Goal: Information Seeking & Learning: Learn about a topic

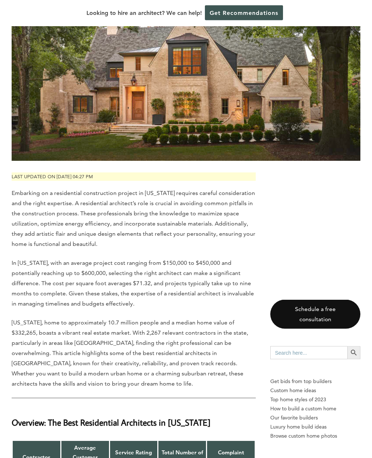
scroll to position [141, 0]
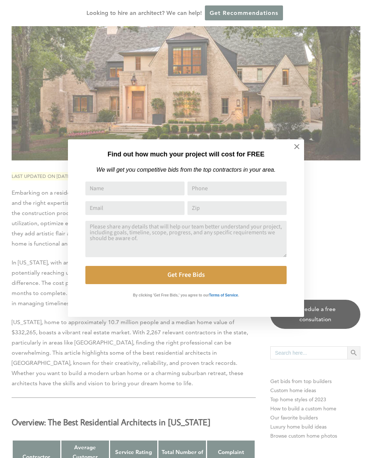
click at [295, 145] on icon at bounding box center [296, 146] width 5 height 5
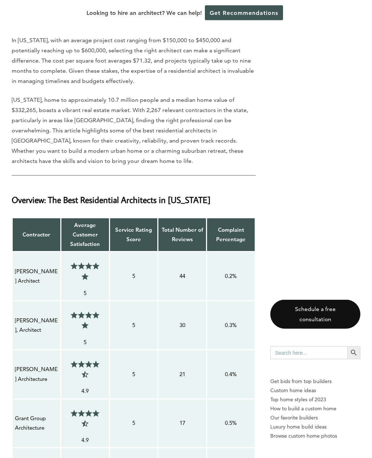
scroll to position [364, 0]
click at [23, 277] on p "[PERSON_NAME] Architect" at bounding box center [36, 275] width 43 height 19
click at [21, 275] on p "[PERSON_NAME] Architect" at bounding box center [36, 275] width 43 height 19
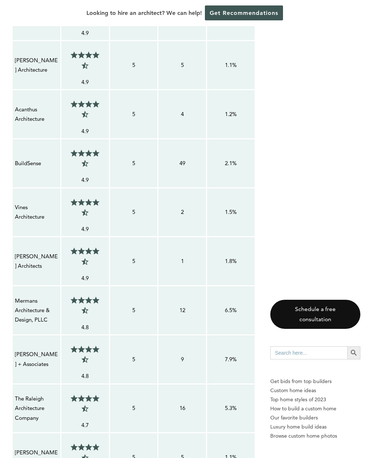
scroll to position [1471, 0]
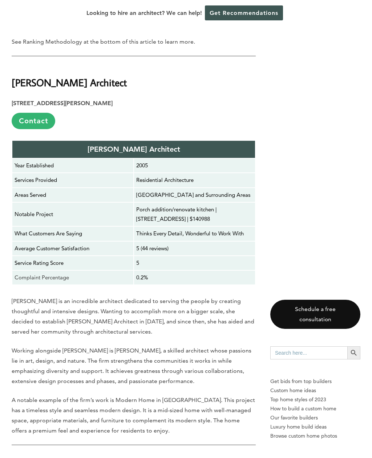
click at [94, 153] on strong "[PERSON_NAME] Architect" at bounding box center [134, 149] width 93 height 9
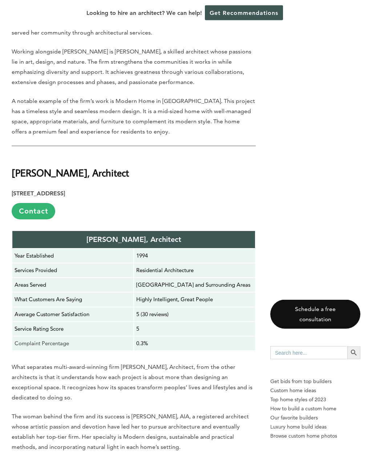
scroll to position [1770, 0]
click at [31, 219] on link "Contact" at bounding box center [34, 211] width 44 height 16
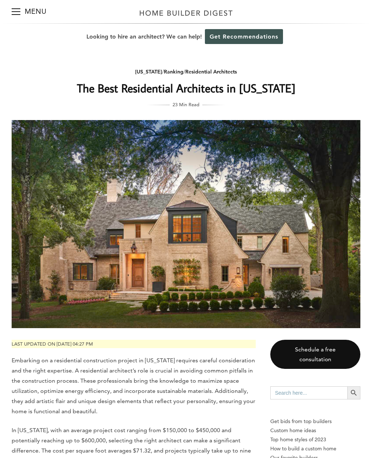
click at [266, 74] on div "[US_STATE] / Ranking / Residential Architects" at bounding box center [186, 71] width 290 height 9
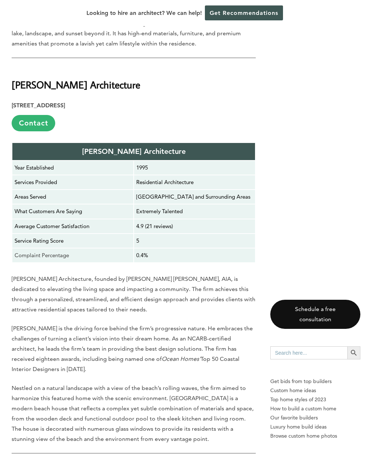
scroll to position [2234, 0]
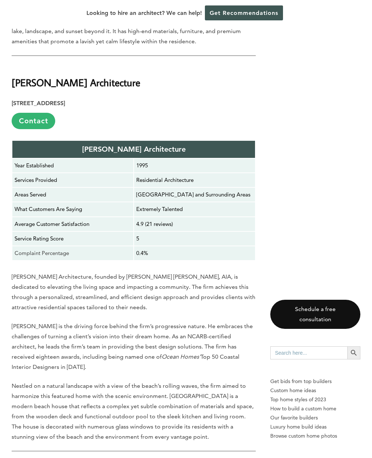
copy div "[PERSON_NAME] Architecture [STREET_ADDRESS]"
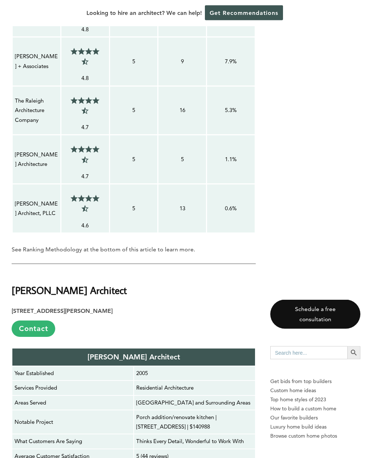
scroll to position [1262, 0]
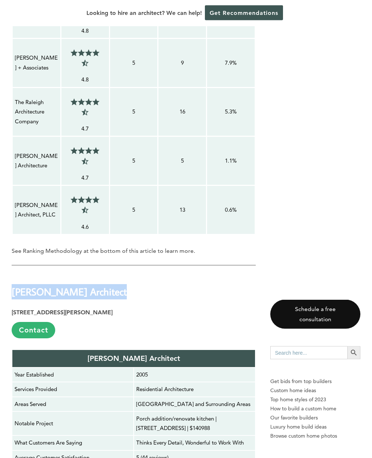
copy b "[PERSON_NAME] Architect"
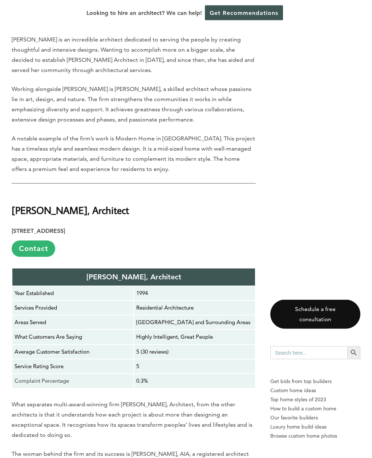
scroll to position [1732, 0]
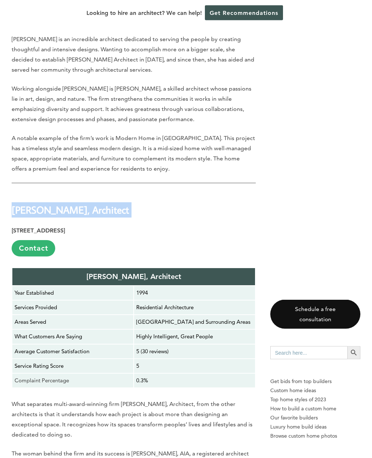
copy div "[PERSON_NAME], Architect"
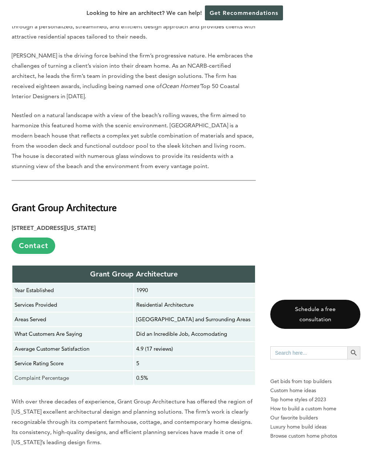
scroll to position [2508, 0]
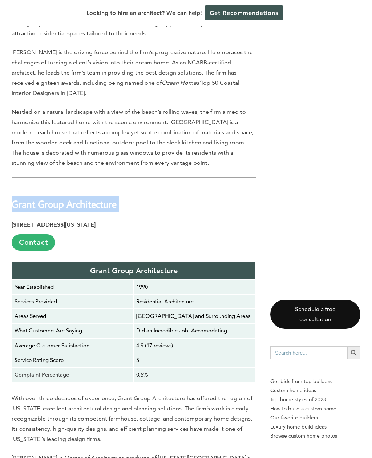
copy div "Grant Group Architecture"
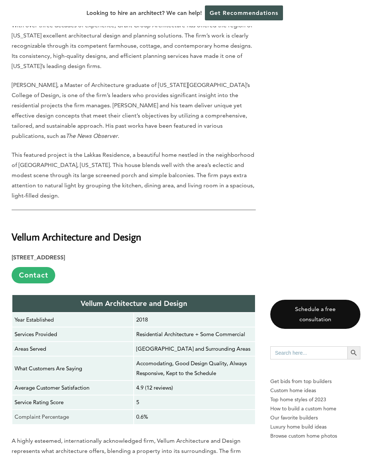
scroll to position [2883, 0]
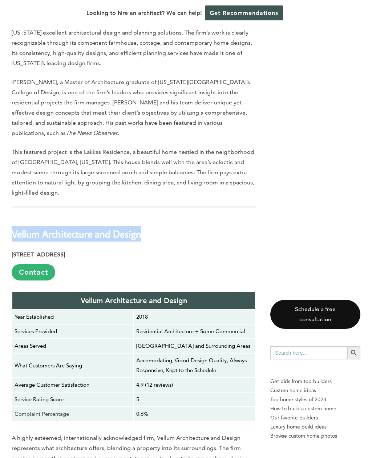
copy strong "Vellum Architecture and Design"
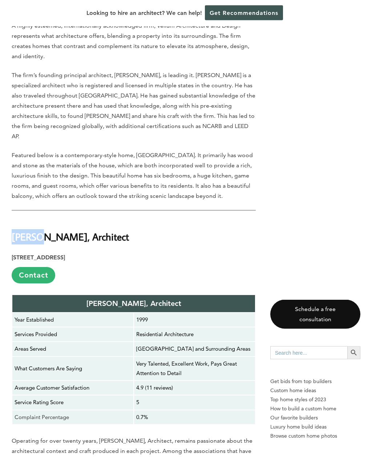
scroll to position [3295, 0]
copy strong "[PERSON_NAME], Architect"
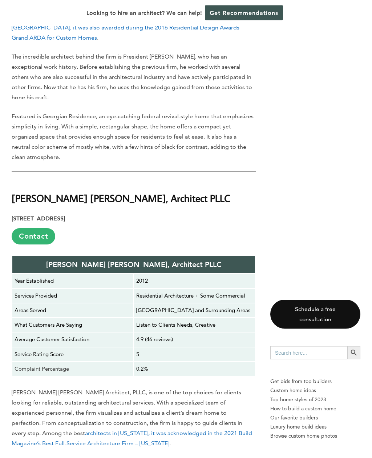
scroll to position [3763, 0]
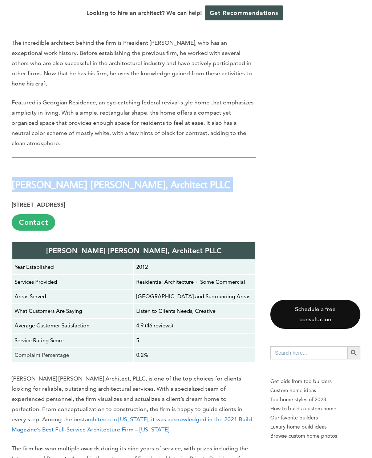
copy div "[PERSON_NAME] [PERSON_NAME], Architect PLLC"
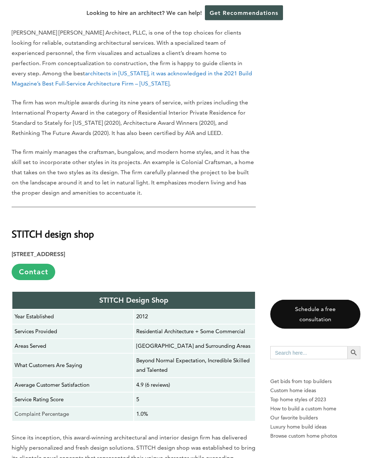
scroll to position [4127, 0]
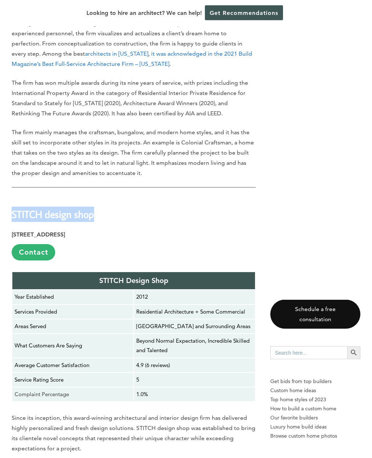
copy strong "STITCH design shop"
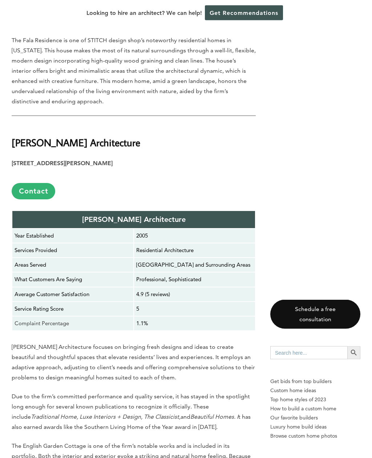
scroll to position [4615, 0]
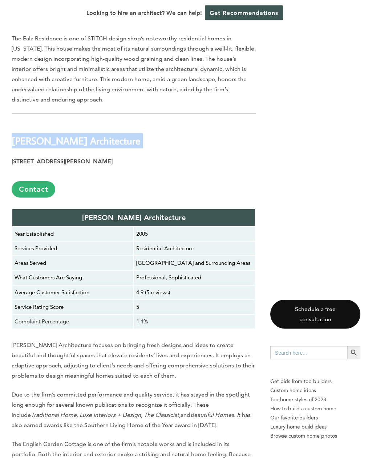
copy div "[PERSON_NAME] Architecture"
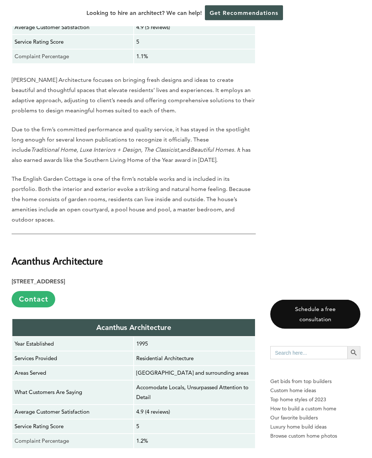
scroll to position [4883, 0]
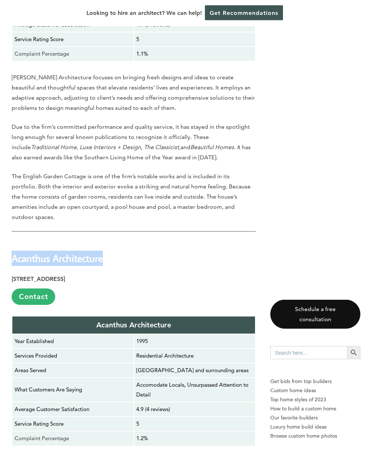
copy strong "Acanthus Architecture"
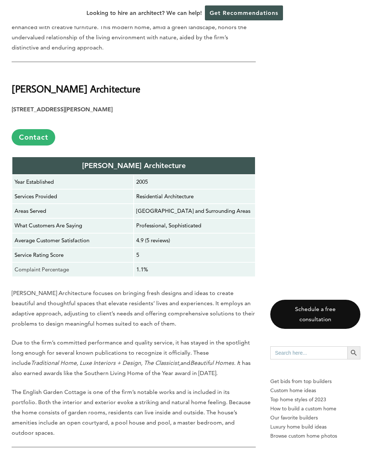
scroll to position [4664, 0]
